Goal: Task Accomplishment & Management: Use online tool/utility

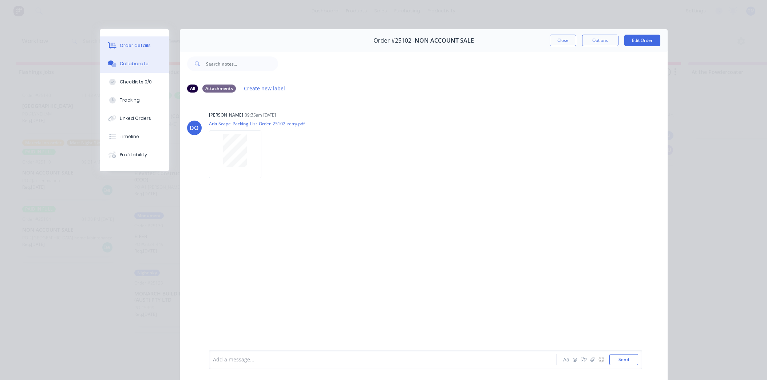
click at [114, 39] on button "Order details" at bounding box center [134, 45] width 69 height 18
click at [115, 44] on icon at bounding box center [112, 45] width 8 height 7
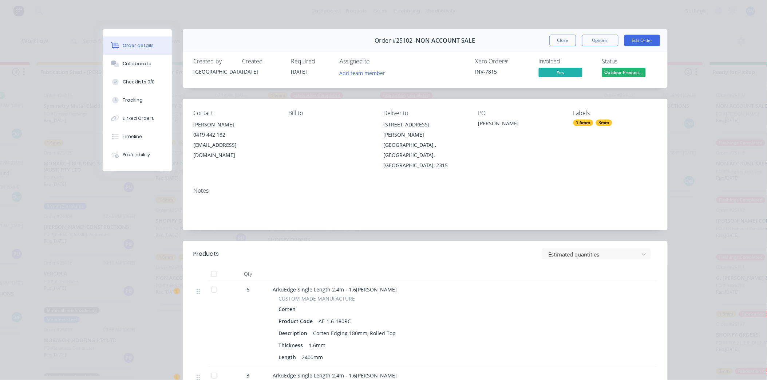
scroll to position [0, 203]
click at [558, 42] on button "Close" at bounding box center [563, 41] width 27 height 12
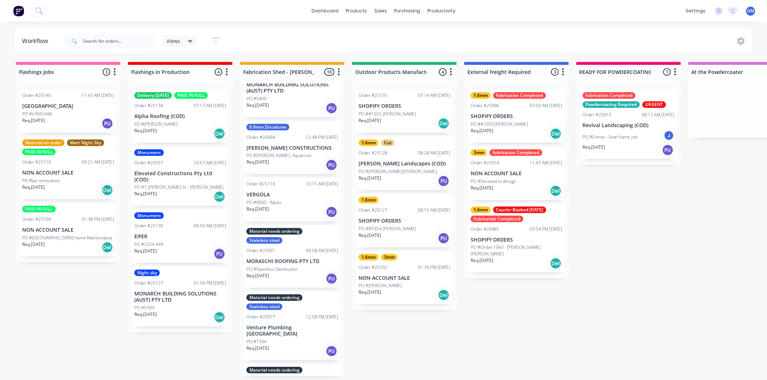
scroll to position [40, 0]
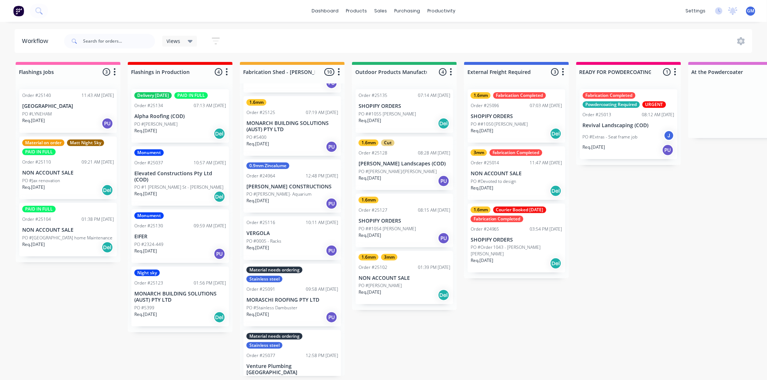
click at [286, 188] on p "[PERSON_NAME] CONSTRUCTIONS" at bounding box center [292, 187] width 92 height 6
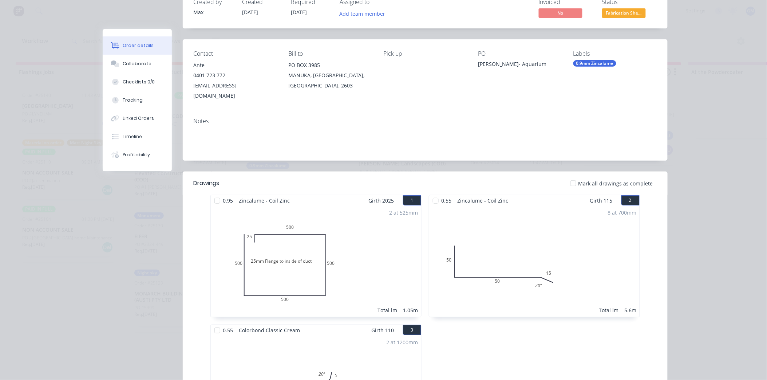
scroll to position [0, 0]
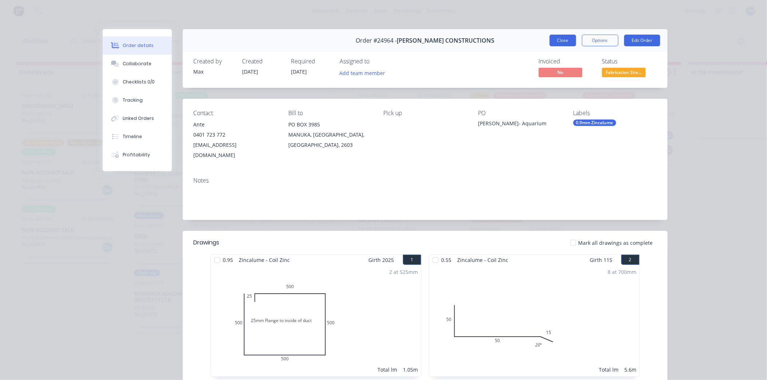
click at [560, 40] on button "Close" at bounding box center [563, 41] width 27 height 12
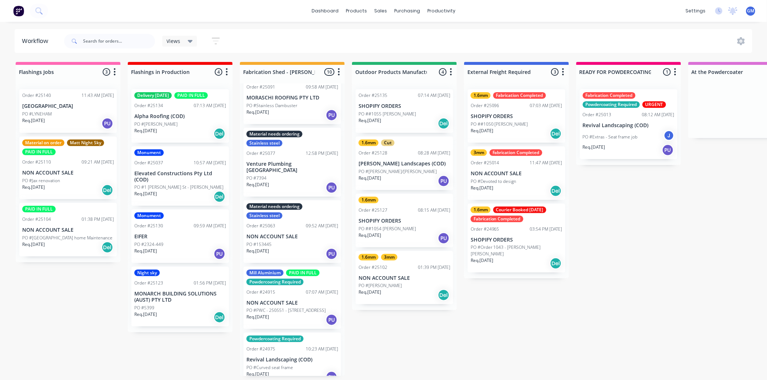
scroll to position [293, 0]
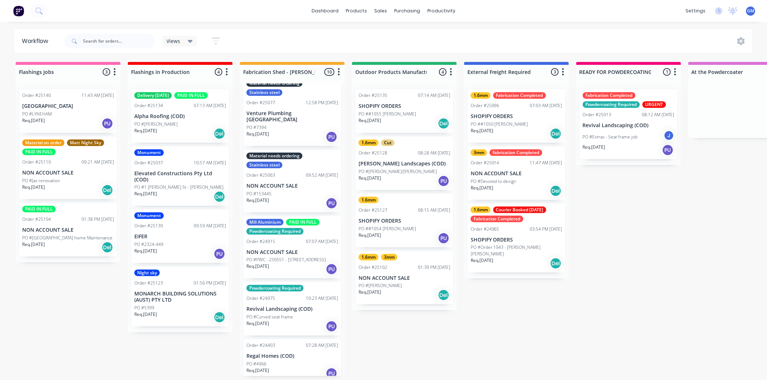
click at [413, 114] on div "PO ##1055 [PERSON_NAME]" at bounding box center [405, 114] width 92 height 7
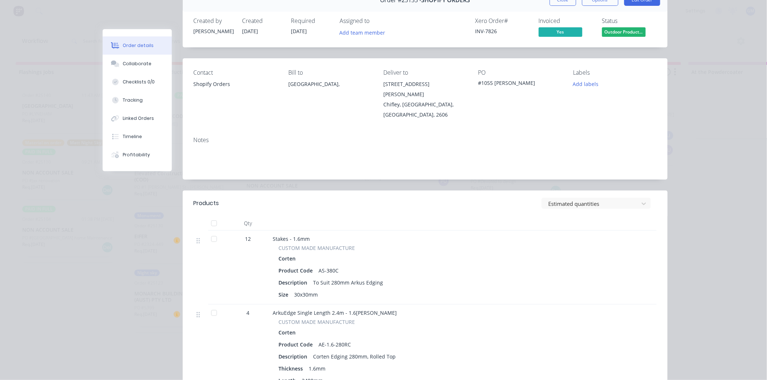
scroll to position [0, 0]
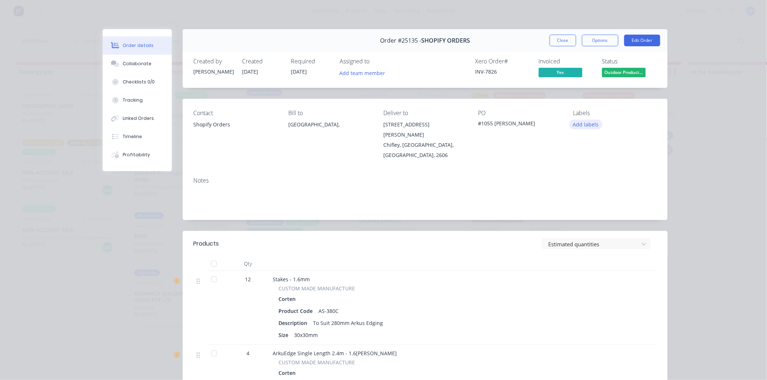
click at [578, 125] on button "Add labels" at bounding box center [585, 124] width 33 height 10
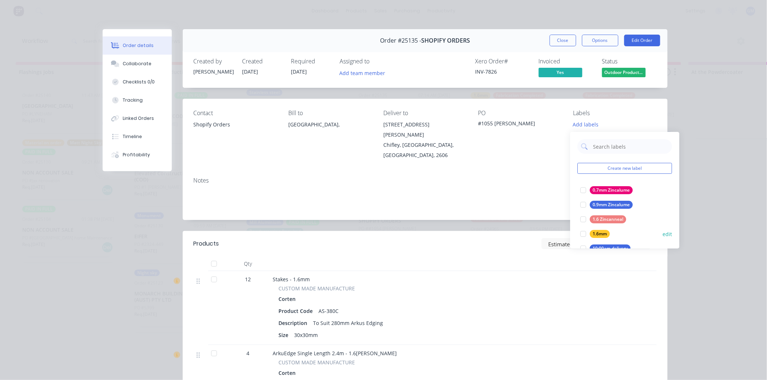
click at [581, 235] on div at bounding box center [583, 233] width 15 height 15
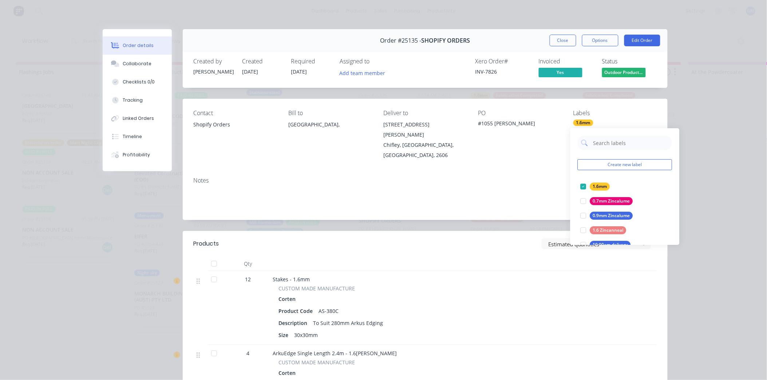
drag, startPoint x: 456, startPoint y: 158, endPoint x: 554, endPoint y: 98, distance: 114.5
click at [457, 158] on div "Contact Shopify Orders Bill to [GEOGRAPHIC_DATA], Deliver to [STREET_ADDRESS][P…" at bounding box center [425, 135] width 485 height 72
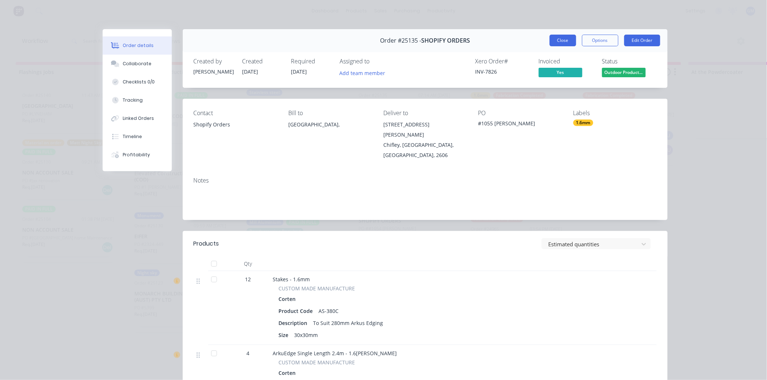
click at [567, 40] on button "Close" at bounding box center [563, 41] width 27 height 12
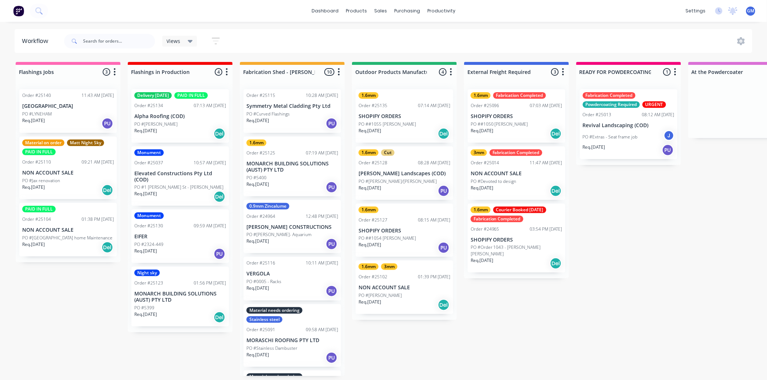
click at [534, 114] on p "SHOPIFY ORDERS" at bounding box center [517, 116] width 92 height 6
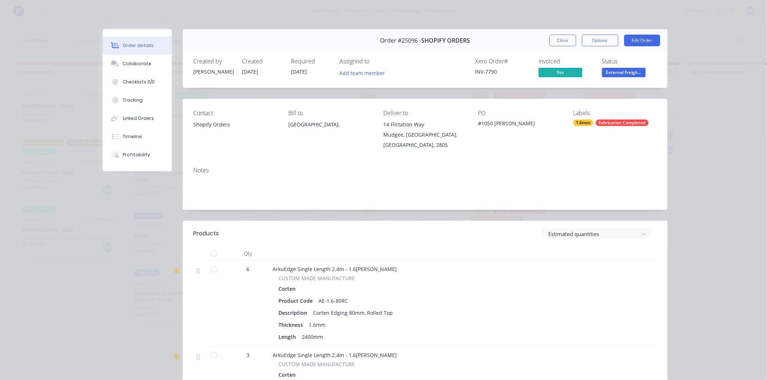
click at [609, 121] on div "Fabrication Completed" at bounding box center [622, 122] width 53 height 7
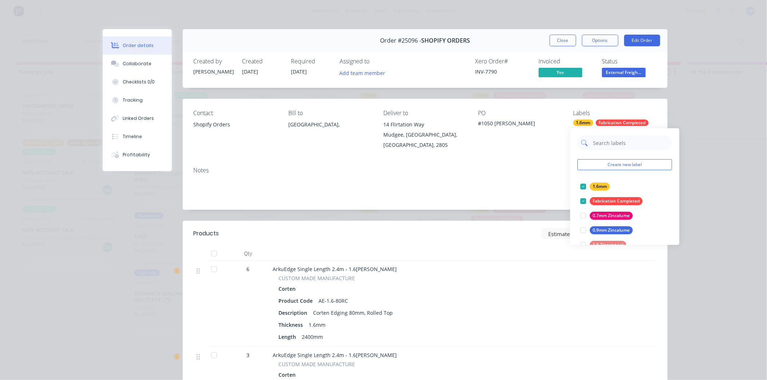
click at [618, 145] on input "text" at bounding box center [631, 142] width 76 height 15
type input "wed"
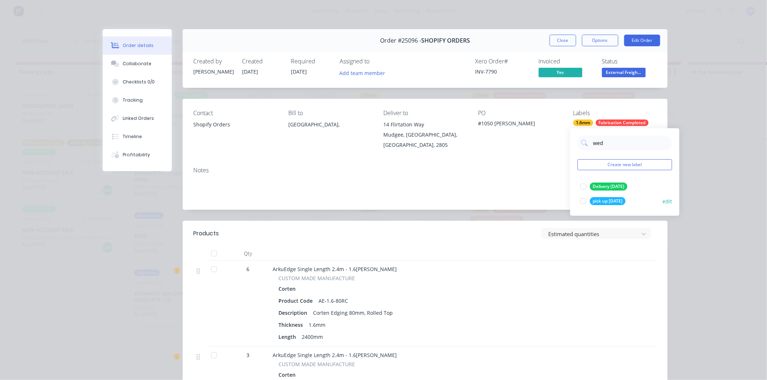
click at [583, 199] on div at bounding box center [583, 201] width 15 height 15
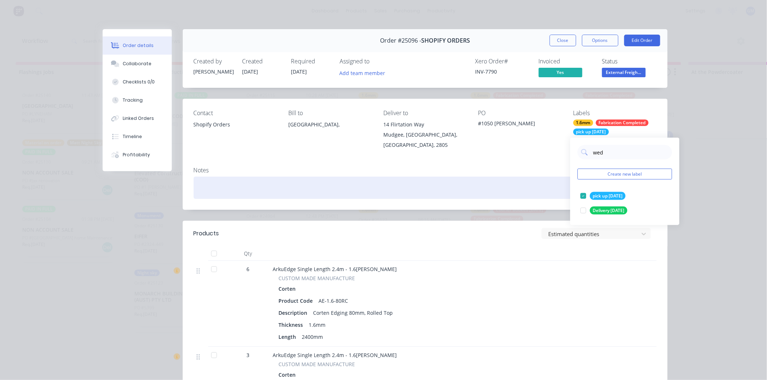
click at [501, 188] on div at bounding box center [425, 188] width 463 height 22
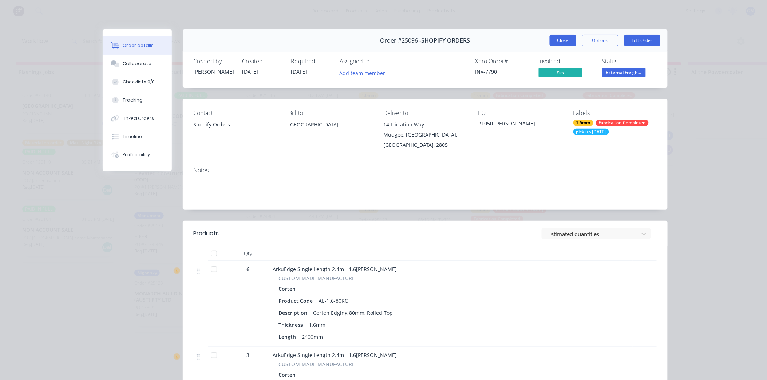
click at [563, 44] on button "Close" at bounding box center [563, 41] width 27 height 12
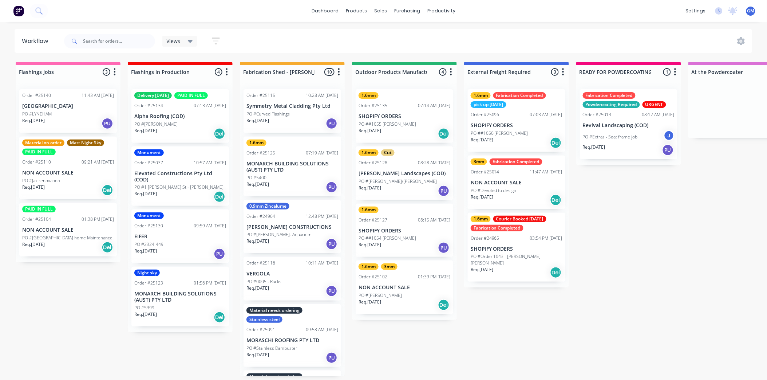
click at [532, 183] on p "NON ACCOUNT SALE" at bounding box center [517, 182] width 92 height 6
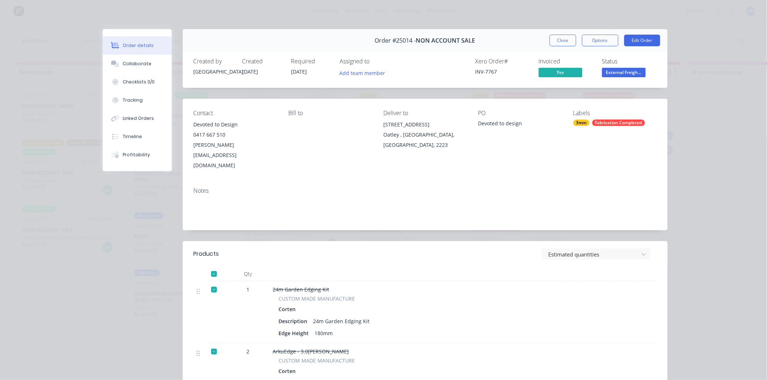
click at [606, 122] on div "Fabrication Completed" at bounding box center [618, 122] width 53 height 7
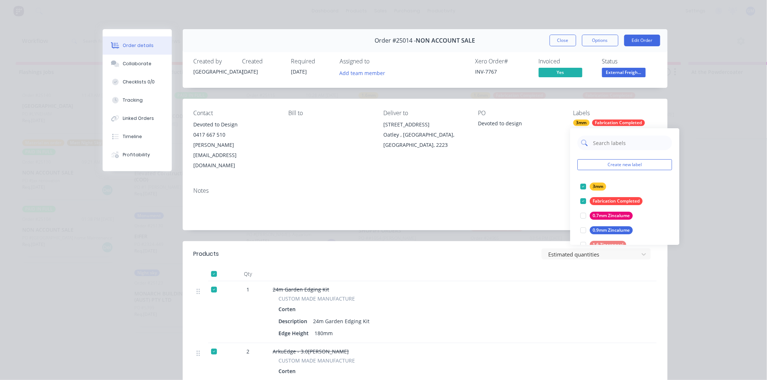
click at [608, 145] on input "text" at bounding box center [631, 142] width 76 height 15
type input "wed"
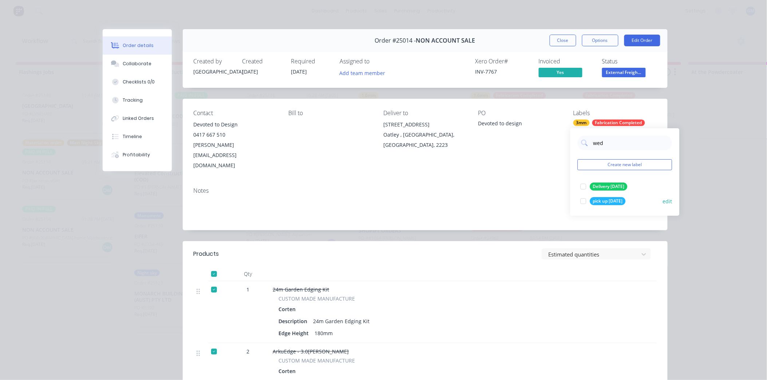
click at [589, 202] on div at bounding box center [583, 201] width 15 height 15
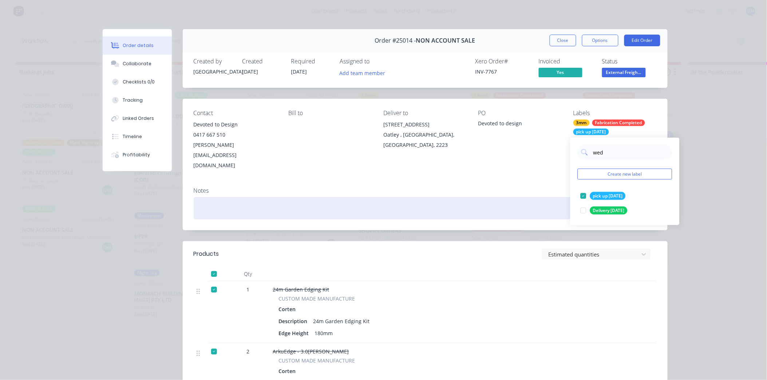
click at [501, 197] on div at bounding box center [425, 208] width 463 height 22
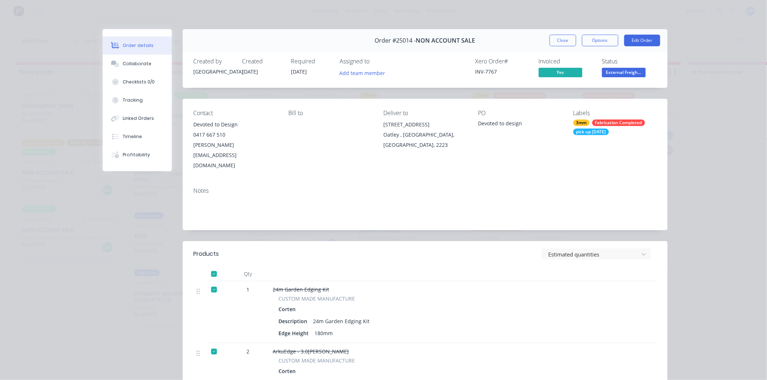
click at [567, 39] on button "Close" at bounding box center [563, 41] width 27 height 12
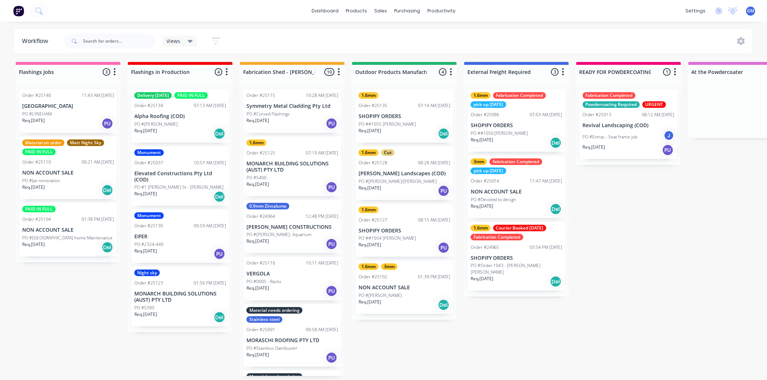
click at [392, 289] on p "NON ACCOUNT SALE" at bounding box center [405, 287] width 92 height 6
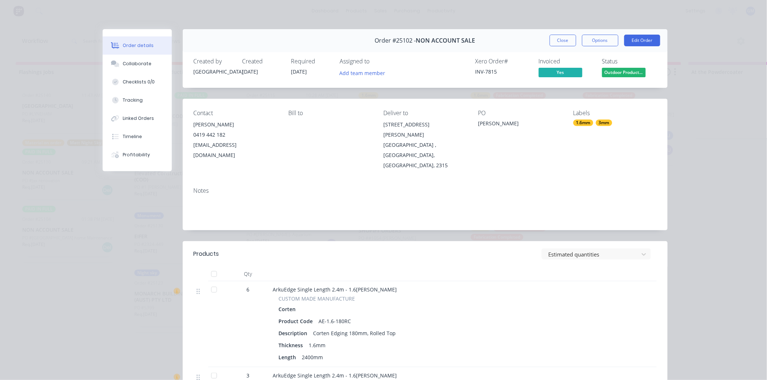
click at [590, 123] on div "1.6mm" at bounding box center [583, 122] width 20 height 7
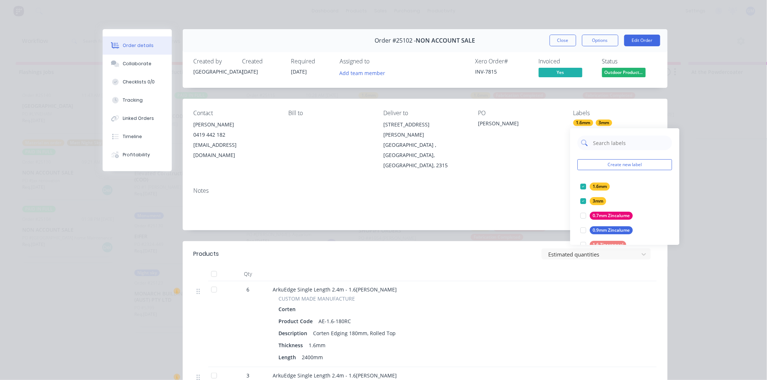
click at [618, 143] on input "text" at bounding box center [631, 142] width 76 height 15
type input "wed"
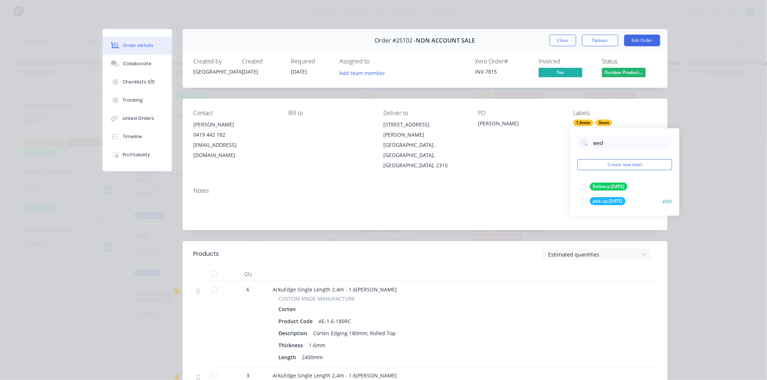
click at [583, 202] on div at bounding box center [583, 201] width 15 height 15
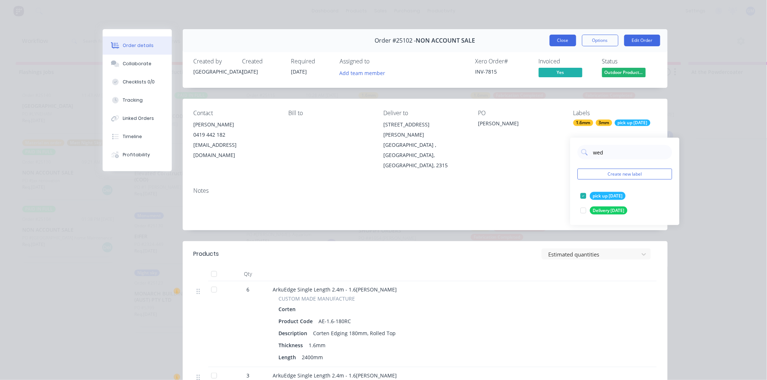
click at [552, 33] on div "Order #25102 - NON ACCOUNT SALE Close Options Edit Order" at bounding box center [425, 40] width 485 height 23
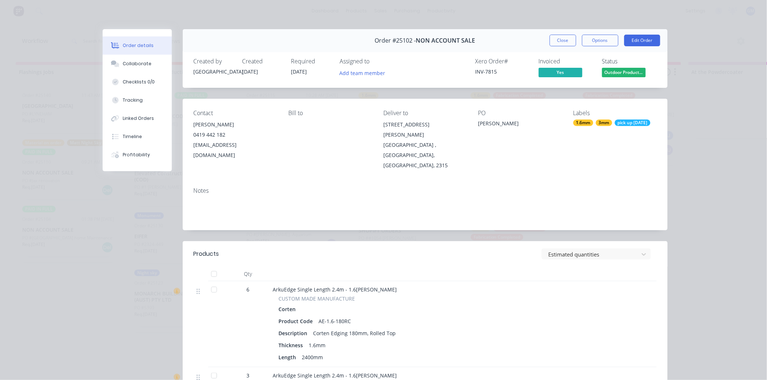
click at [566, 38] on button "Close" at bounding box center [563, 41] width 27 height 12
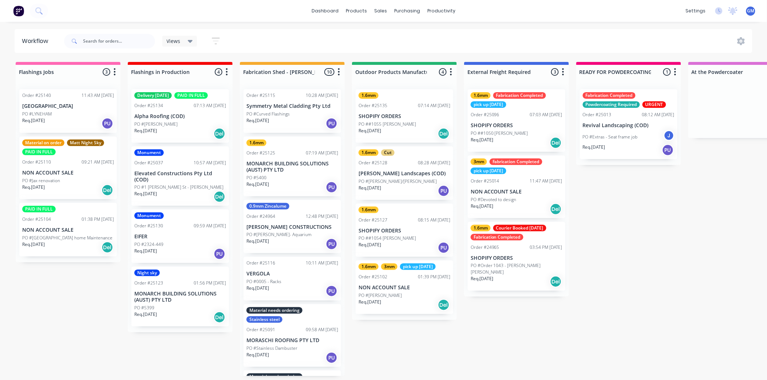
scroll to position [2, 0]
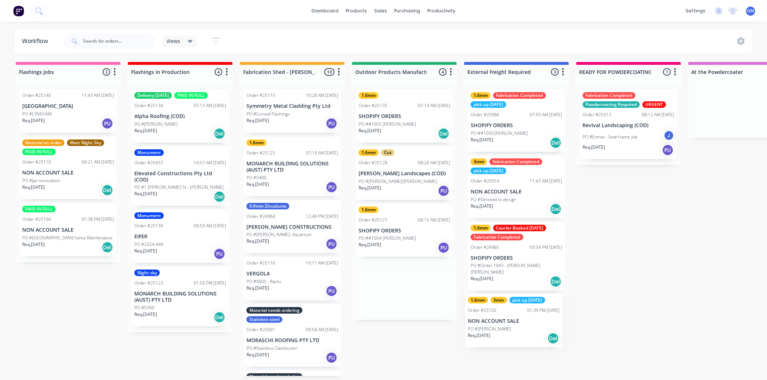
drag, startPoint x: 401, startPoint y: 288, endPoint x: 514, endPoint y: 330, distance: 121.2
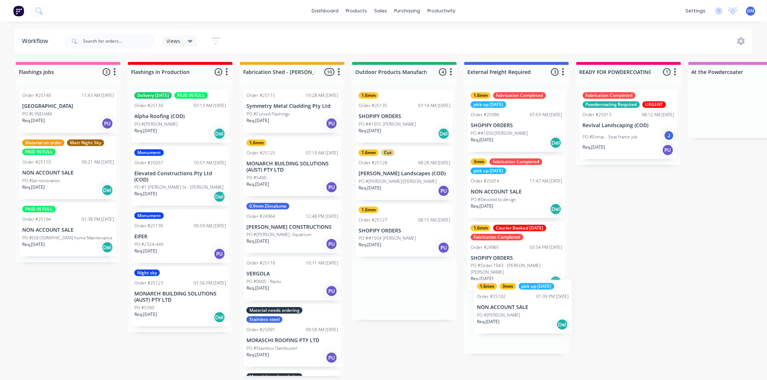
drag, startPoint x: 510, startPoint y: 299, endPoint x: 529, endPoint y: 312, distance: 22.7
